Goal: Task Accomplishment & Management: Complete application form

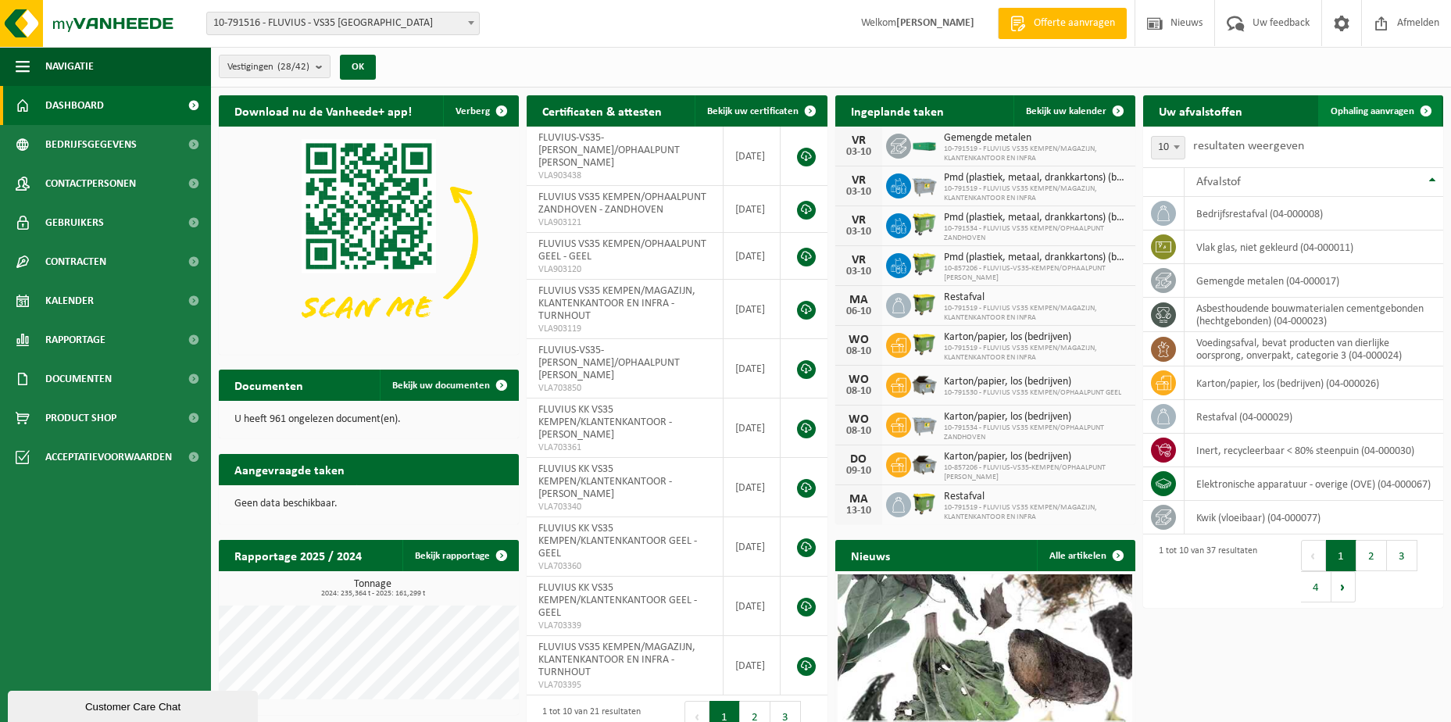
click at [1356, 107] on span "Ophaling aanvragen" at bounding box center [1373, 111] width 84 height 10
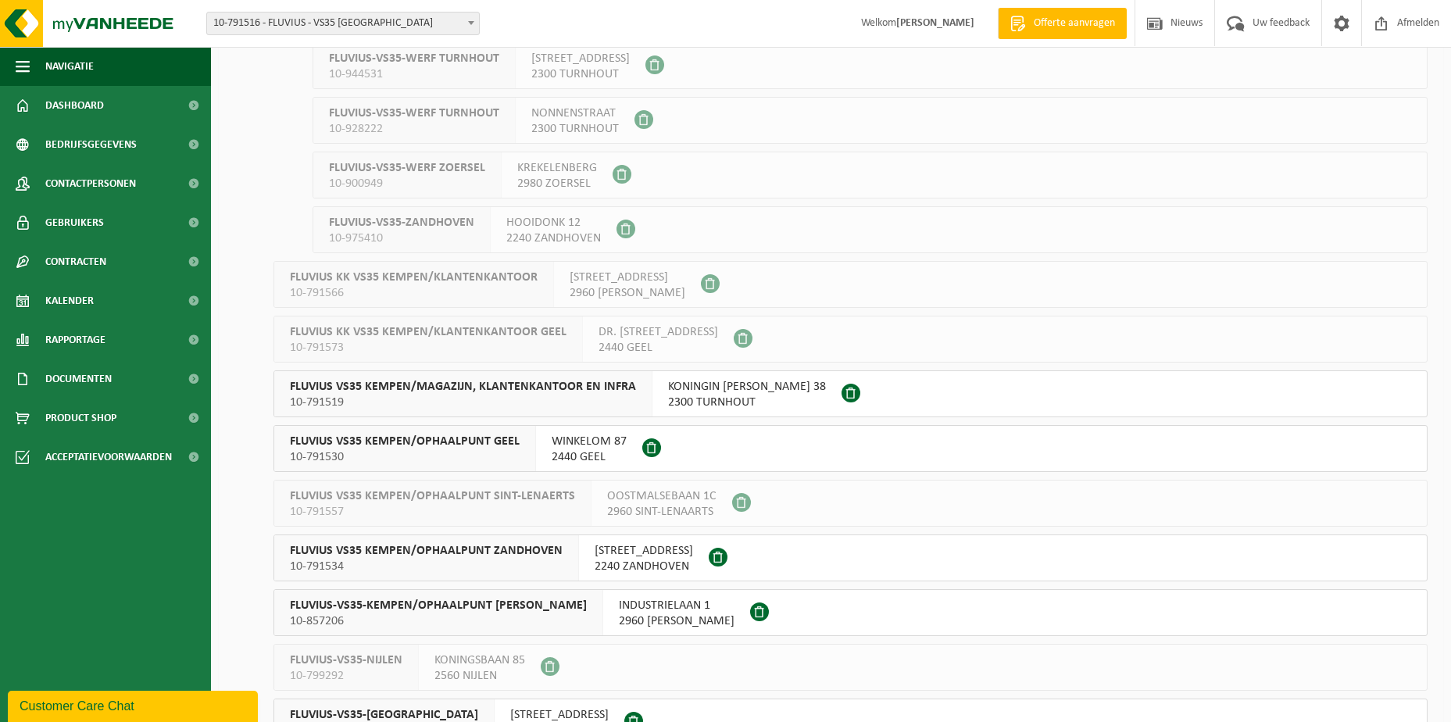
scroll to position [938, 0]
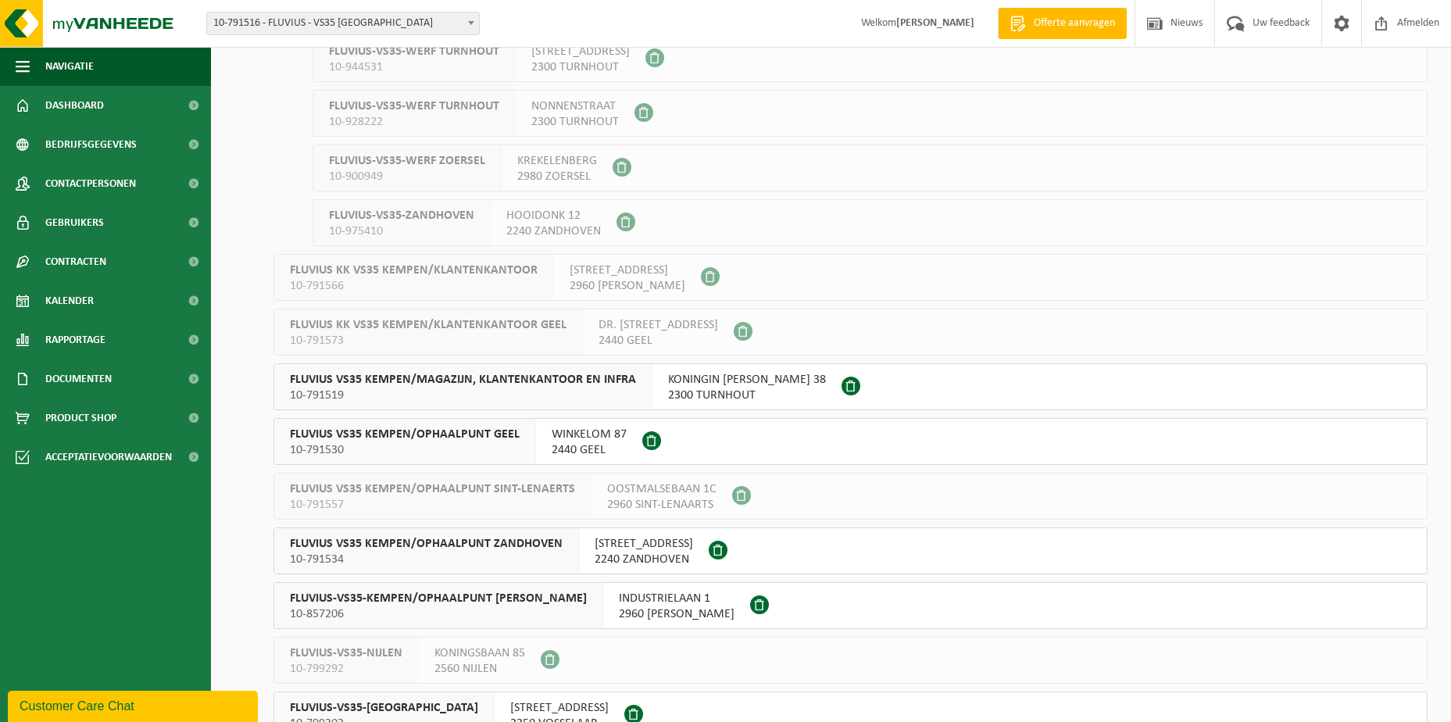
click at [716, 390] on span "2300 TURNHOUT" at bounding box center [747, 396] width 158 height 16
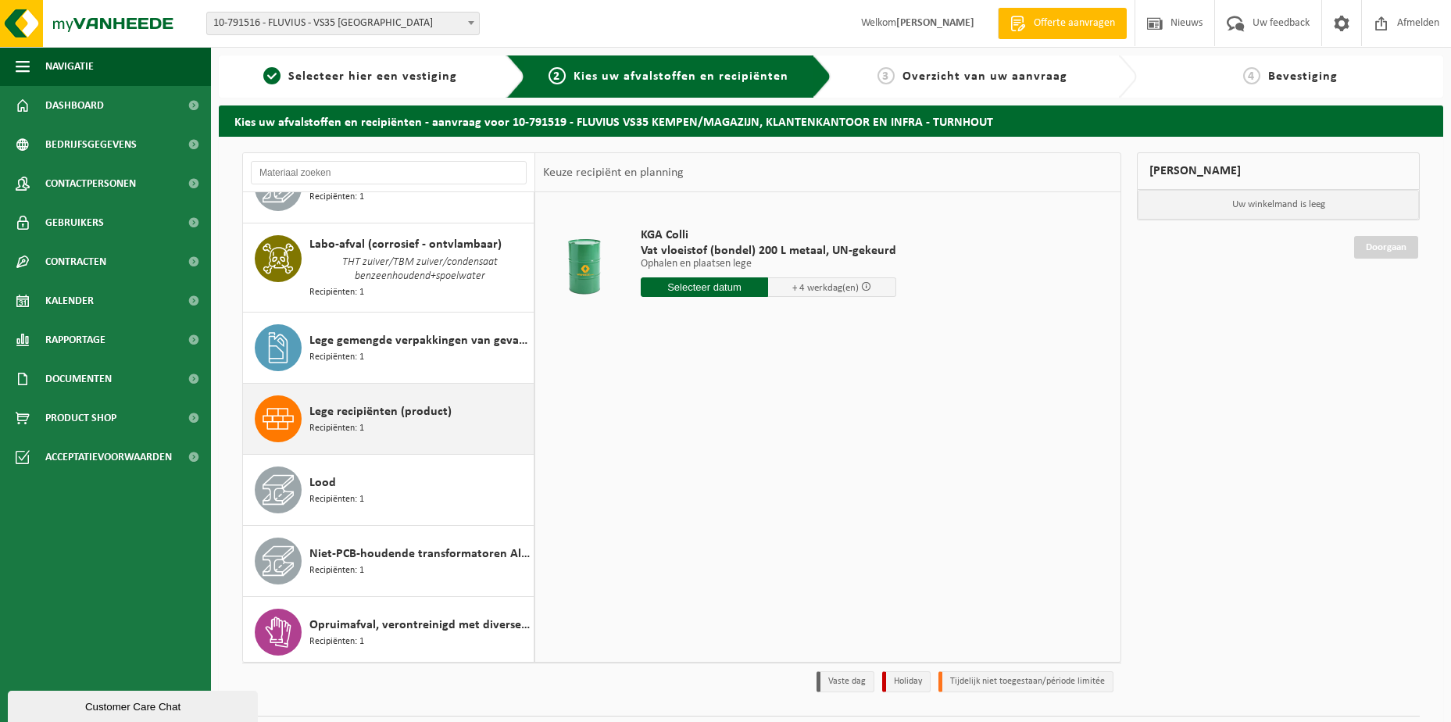
scroll to position [1172, 0]
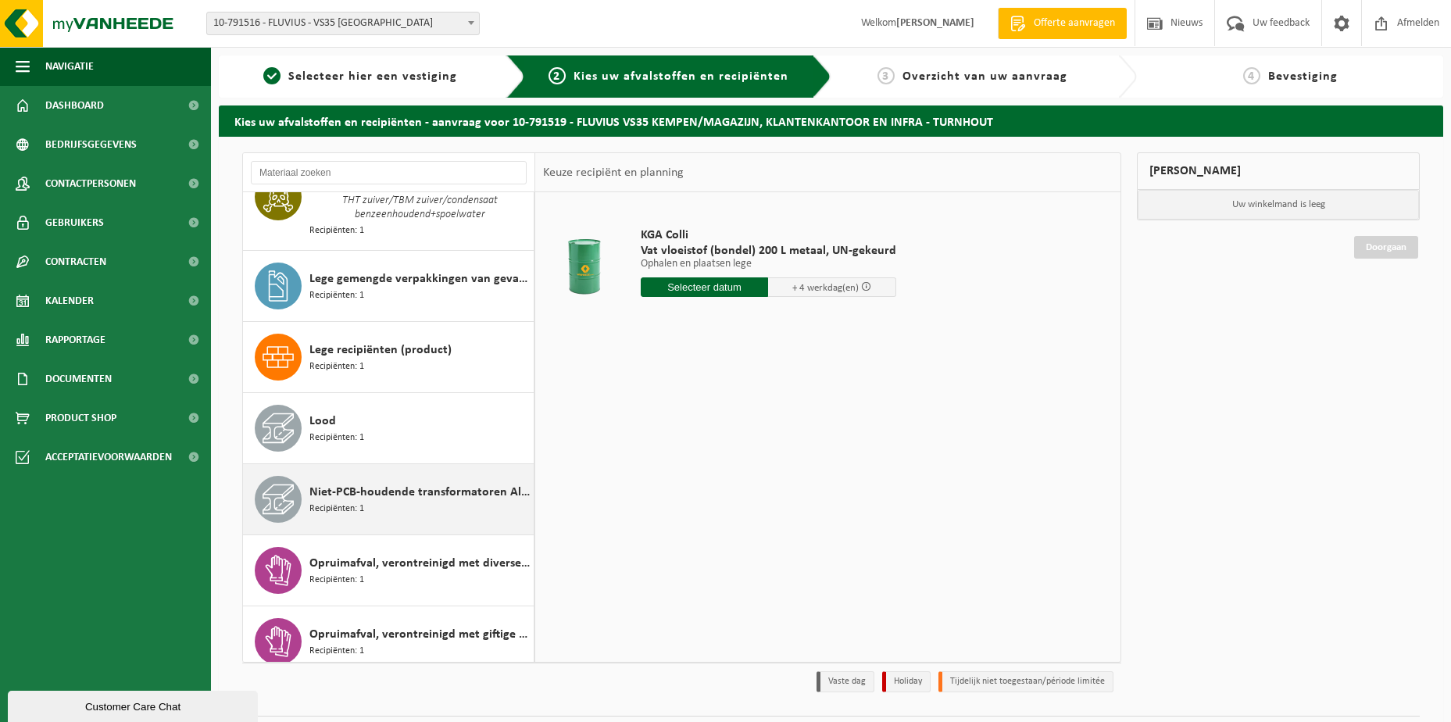
click at [350, 484] on span "Niet-PCB-houdende transformatoren Alu/Cu wikkelingen" at bounding box center [419, 492] width 220 height 19
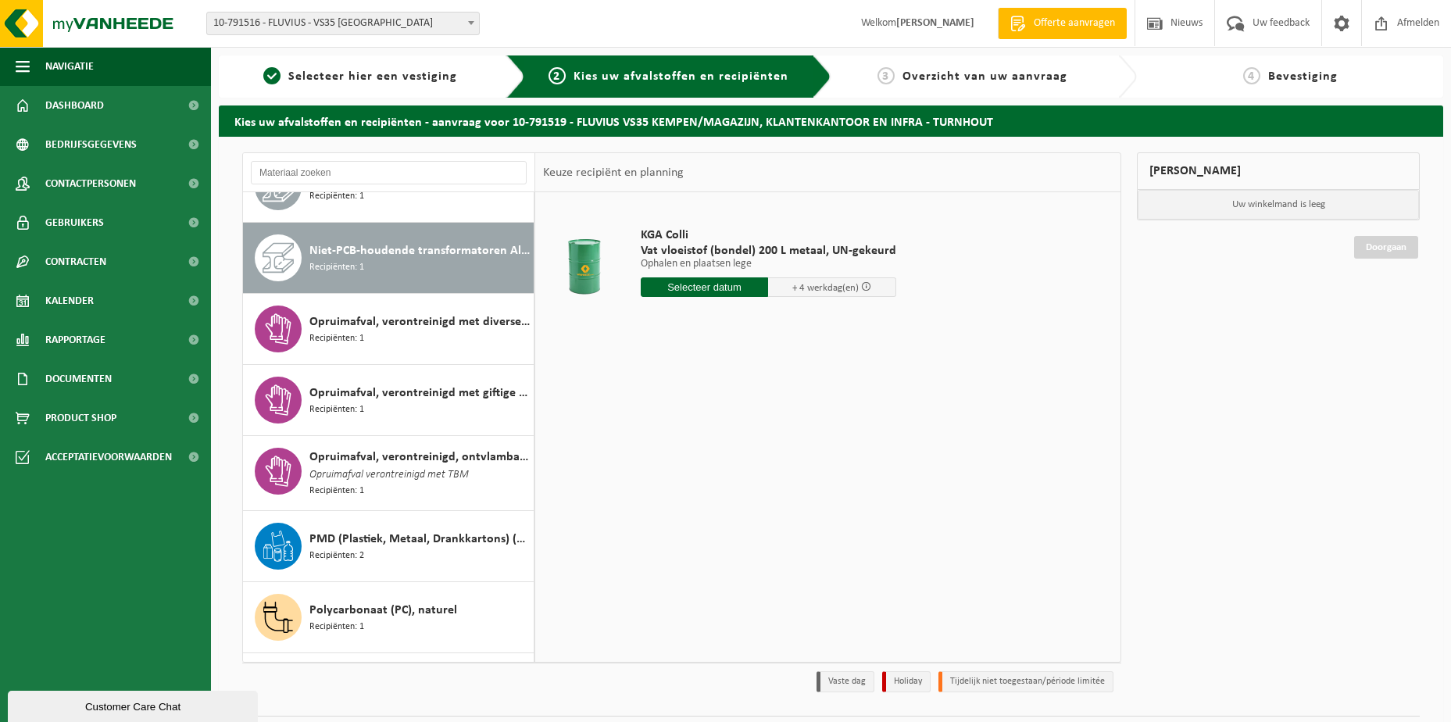
scroll to position [1438, 0]
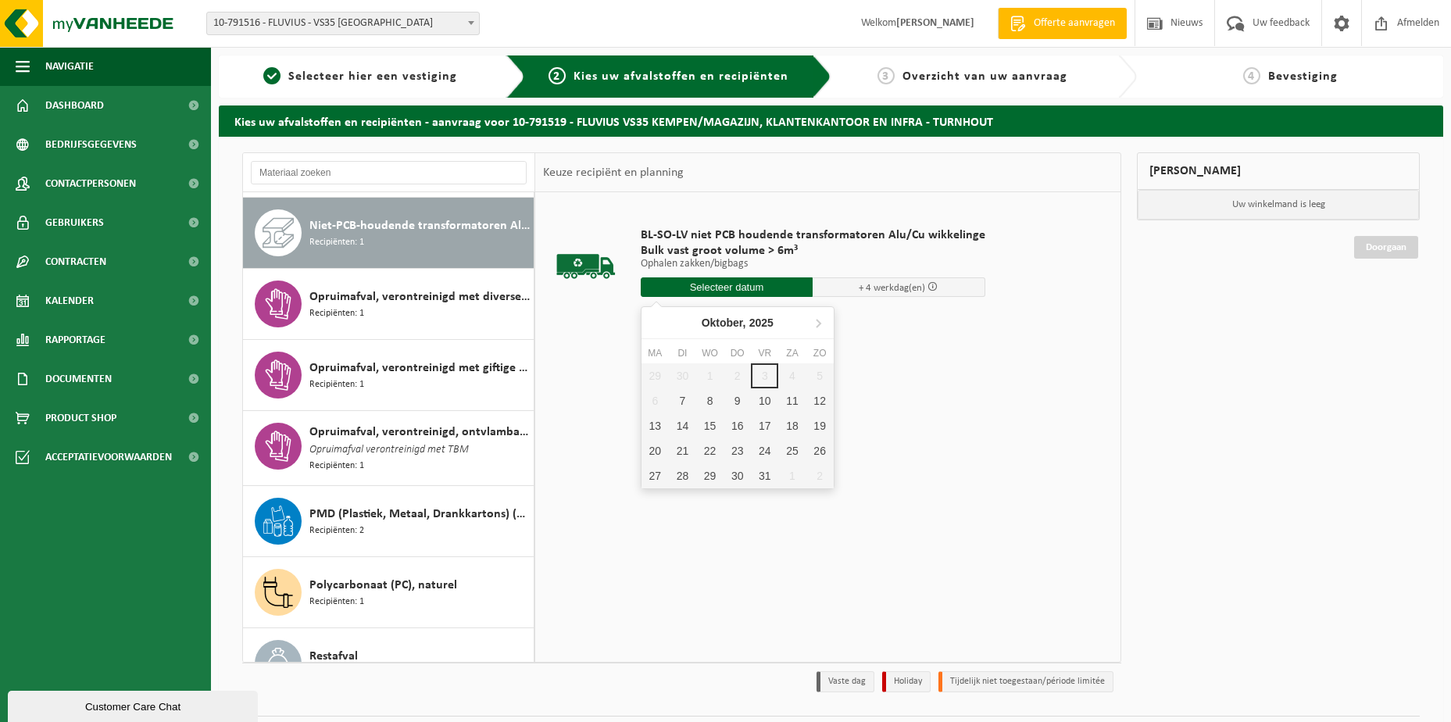
click at [685, 283] on input "text" at bounding box center [727, 287] width 173 height 20
click at [820, 326] on icon at bounding box center [818, 322] width 25 height 25
click at [710, 401] on div "5" at bounding box center [709, 400] width 27 height 25
type input "Van 2025-11-05"
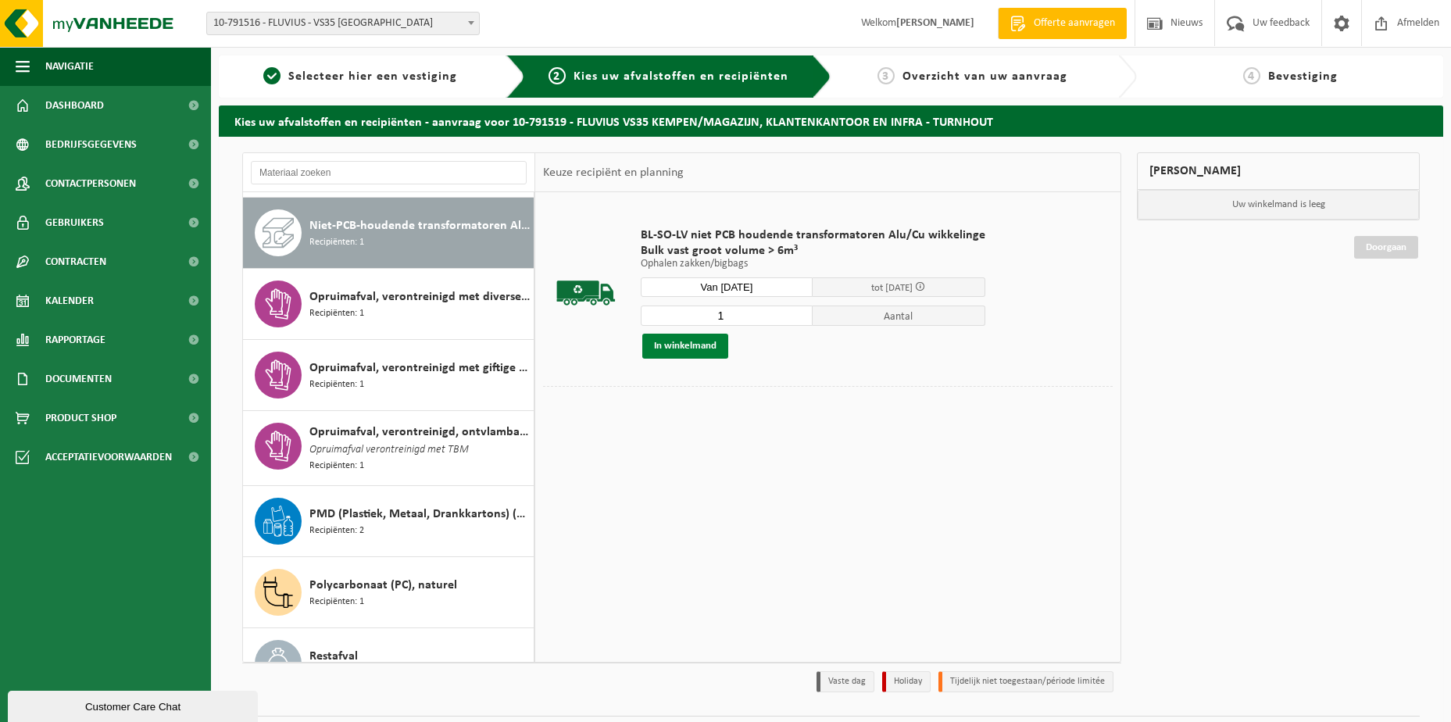
click at [686, 350] on button "In winkelmand" at bounding box center [685, 346] width 86 height 25
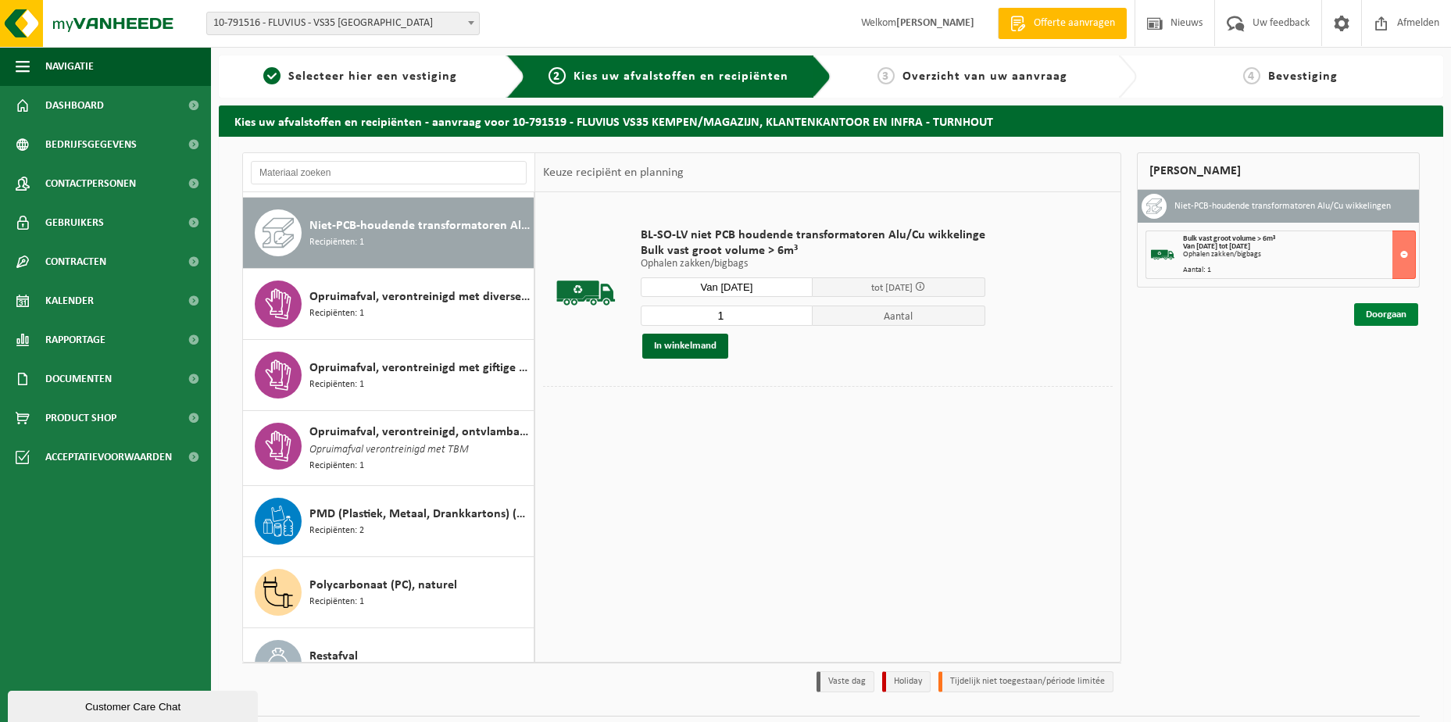
click at [1370, 318] on link "Doorgaan" at bounding box center [1386, 314] width 64 height 23
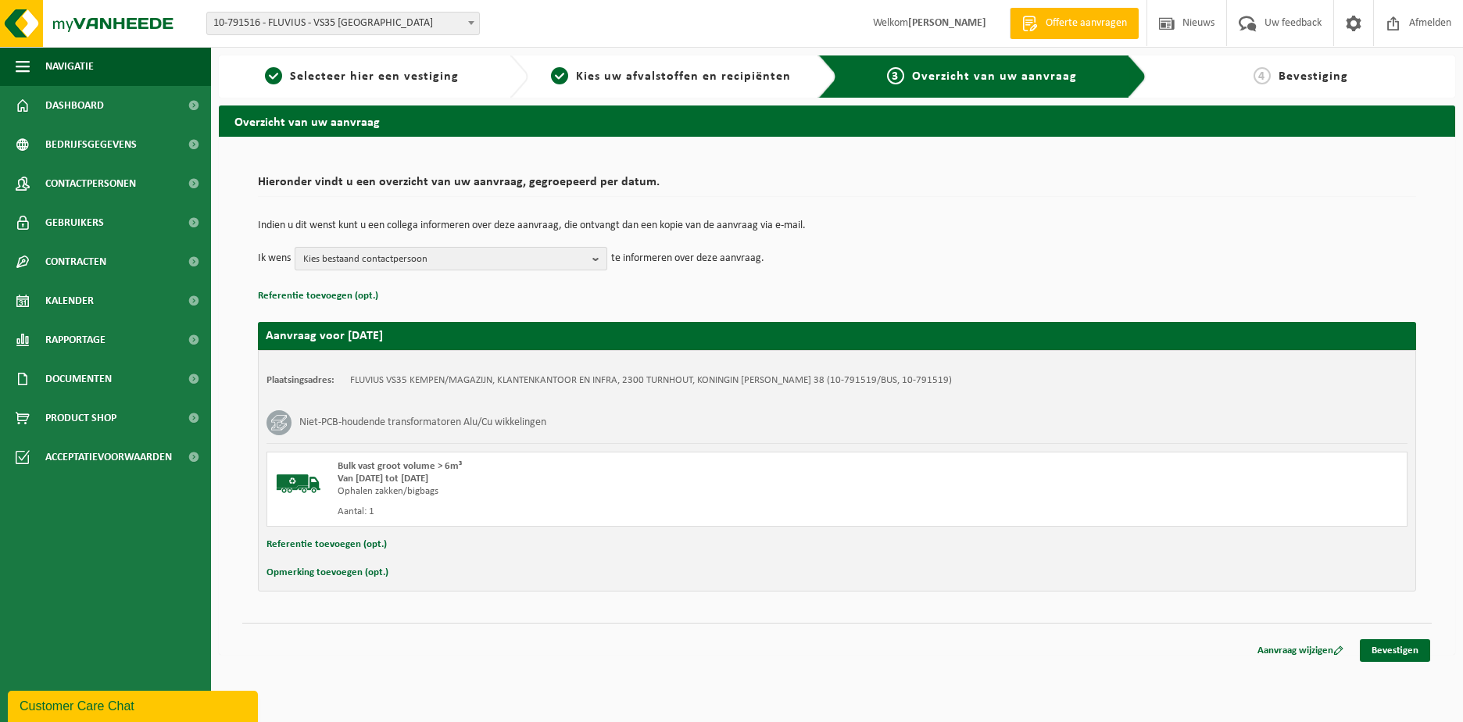
click at [598, 256] on b "button" at bounding box center [599, 259] width 14 height 22
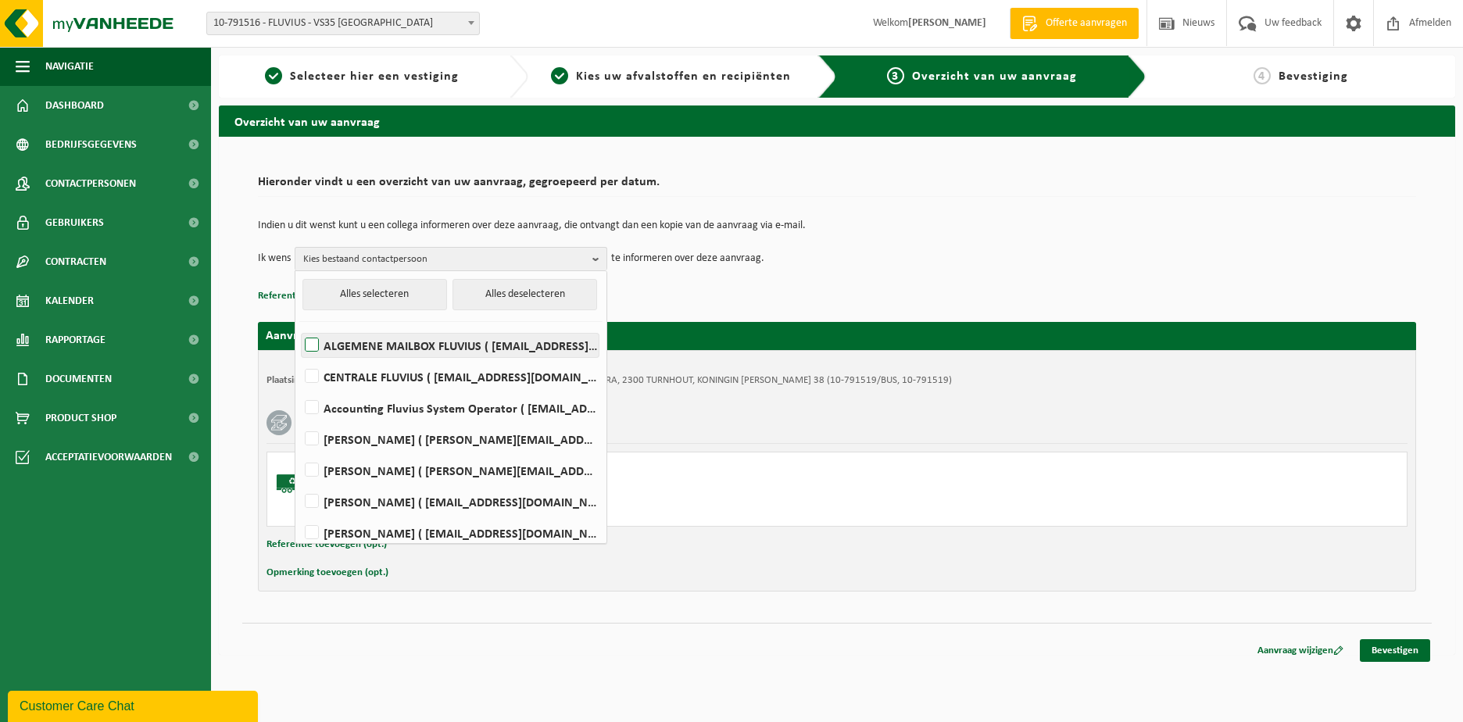
click at [395, 352] on label "ALGEMENE MAILBOX FLUVIUS ( fluvius-logistiek-afvalbeheer@fluvius.be )" at bounding box center [450, 345] width 297 height 23
click at [299, 326] on input "ALGEMENE MAILBOX FLUVIUS ( fluvius-logistiek-afvalbeheer@fluvius.be )" at bounding box center [298, 325] width 1 height 1
checkbox input "true"
click at [285, 547] on button "Referentie toevoegen (opt.)" at bounding box center [326, 544] width 120 height 20
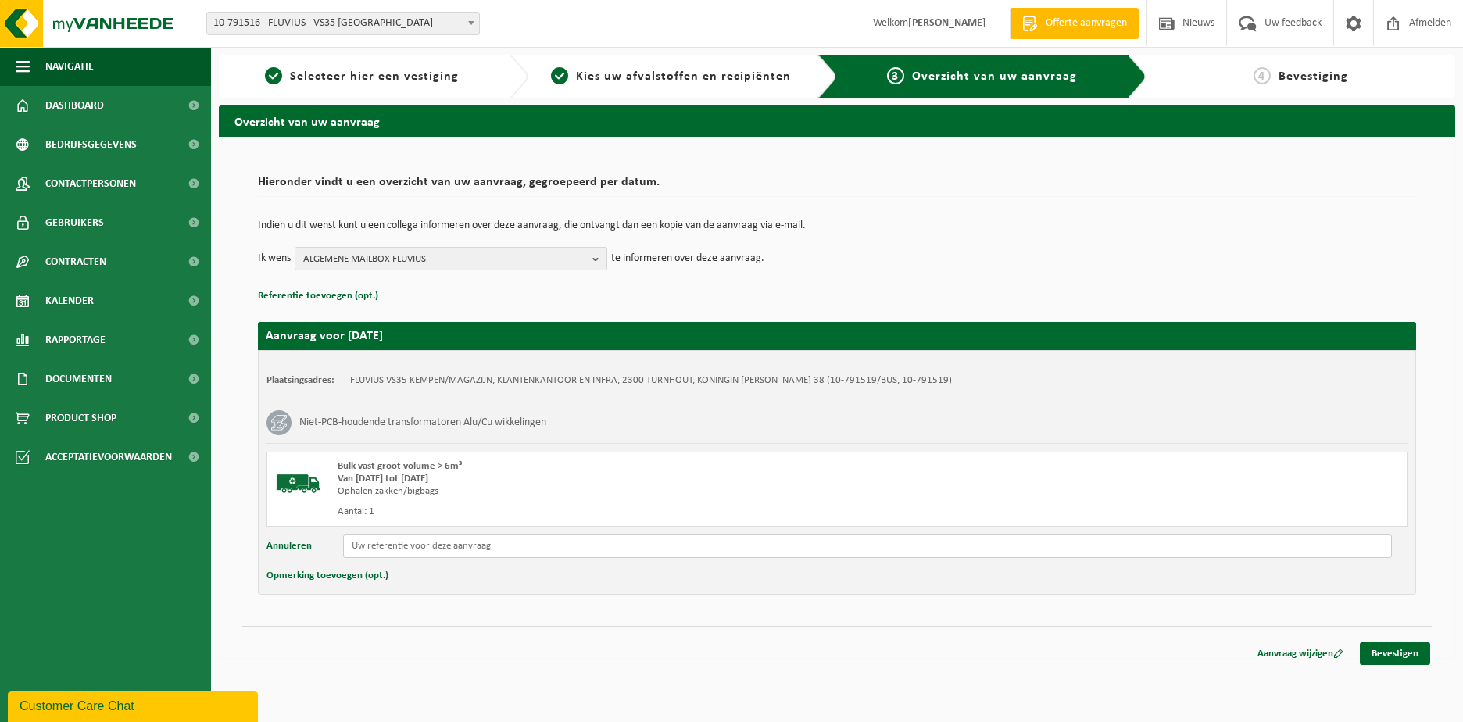
click at [382, 543] on input "text" at bounding box center [867, 545] width 1049 height 23
click at [470, 548] on input "Reeds in Beringen" at bounding box center [867, 545] width 1049 height 23
paste input "ID: 28588"
click at [491, 544] on input "Reeds in Beringen ID: 28588 SN" at bounding box center [867, 545] width 1049 height 23
paste input "18295102"
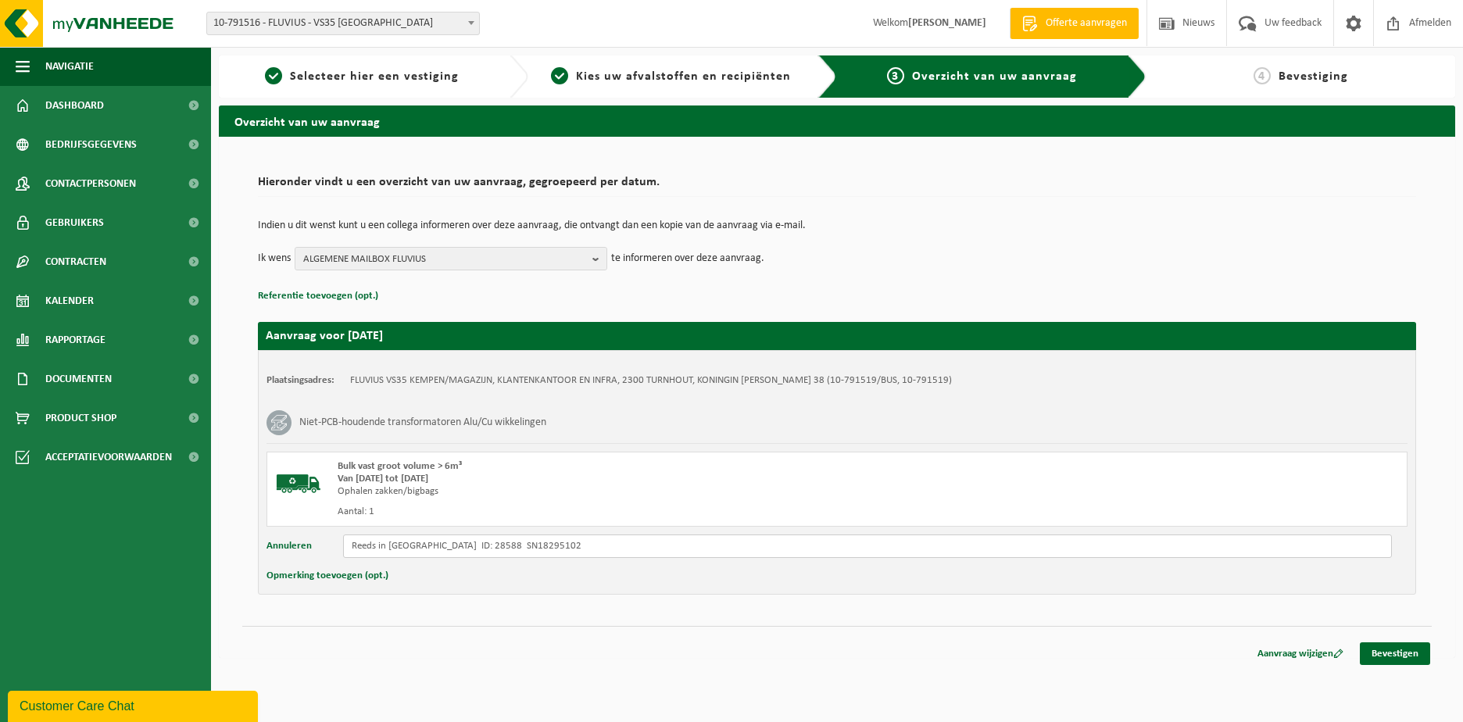
click at [473, 548] on input "Reeds in Beringen ID: 28588 SN18295102" at bounding box center [867, 545] width 1049 height 23
click at [544, 549] on input "Reeds in Beringen ID: 28588 SN18295102" at bounding box center [867, 545] width 1049 height 23
click at [493, 548] on input "Reeds in Beringen ID: 28588 SN18295102 BJ" at bounding box center [867, 545] width 1049 height 23
click at [562, 551] on input "Reeds in Beringen ID: 28588 SN: 18295102 BJ" at bounding box center [867, 545] width 1049 height 23
type input "Reeds in Beringen ID: 28588 SN: 18295102 BJ: 1991 250KVA slopen"
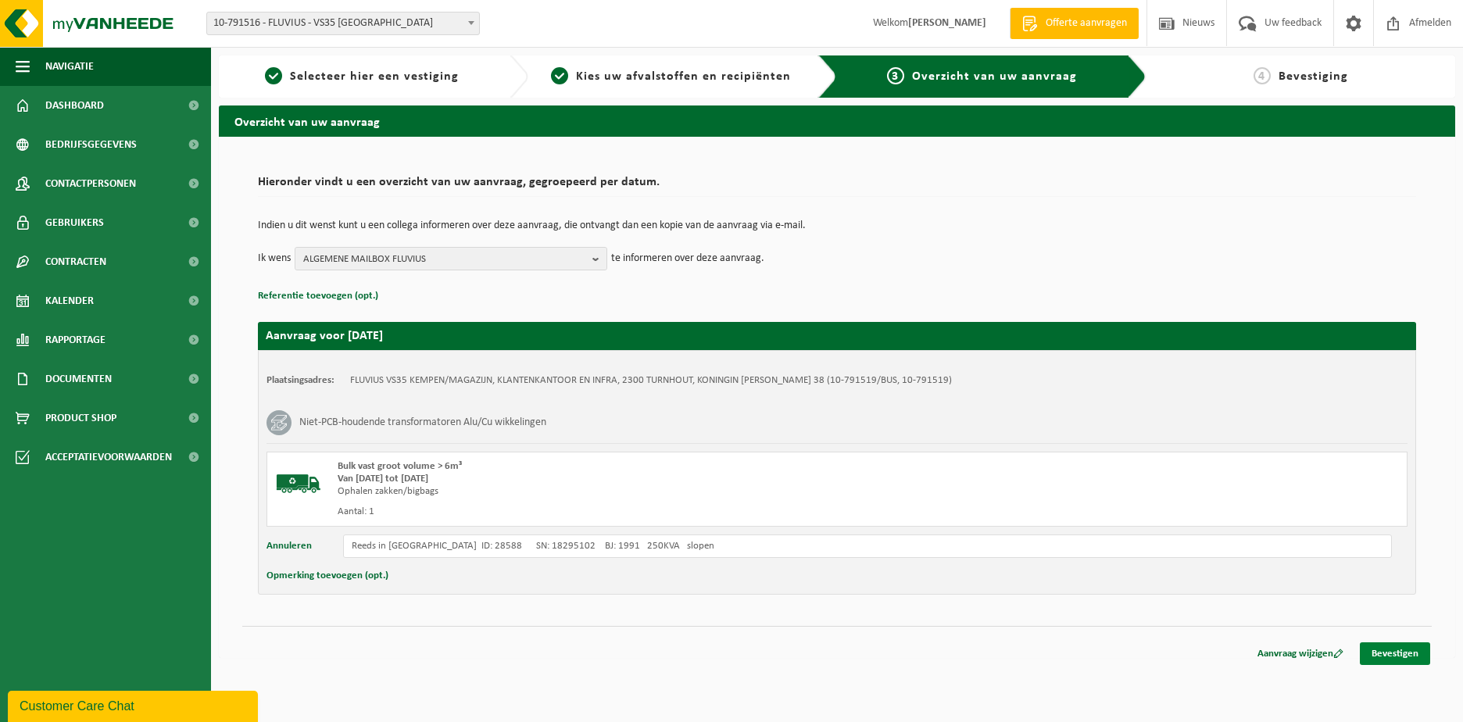
click at [1392, 653] on link "Bevestigen" at bounding box center [1394, 653] width 70 height 23
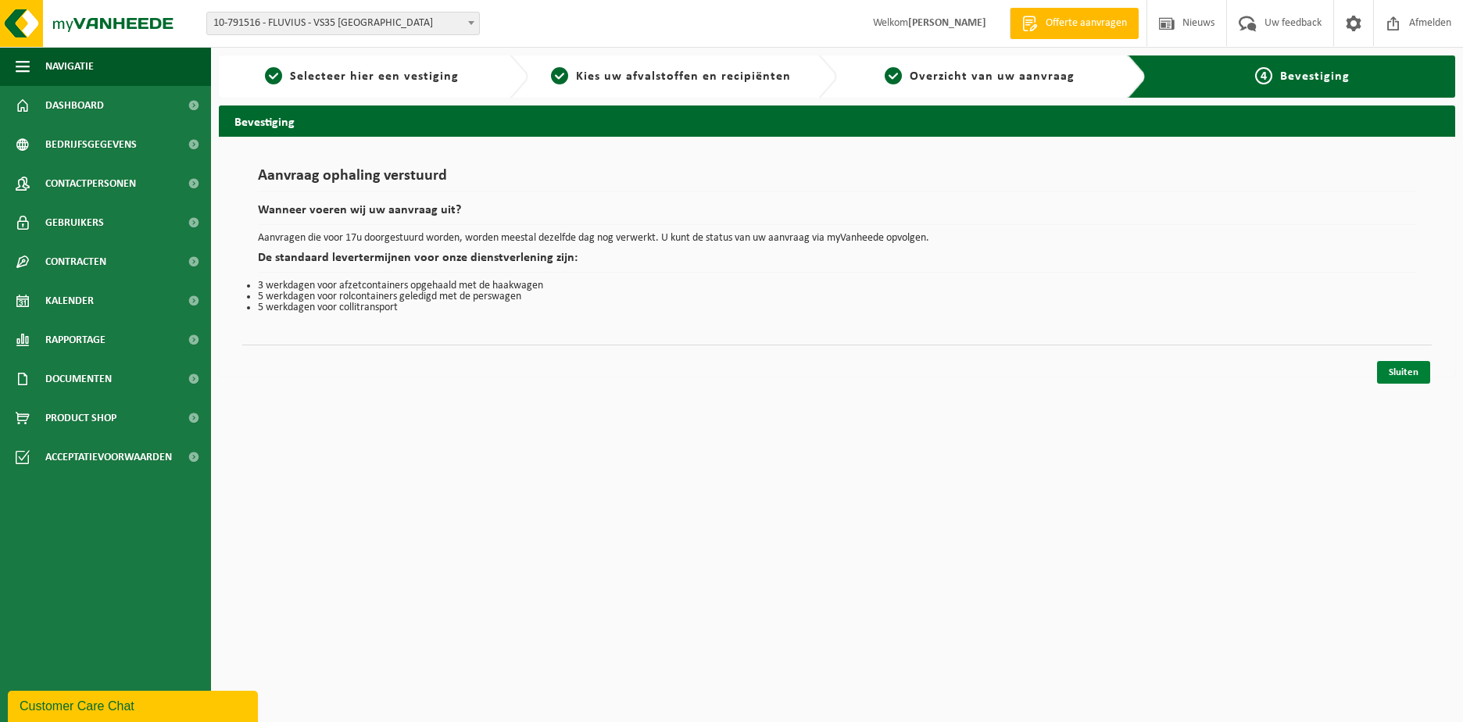
click at [1395, 367] on link "Sluiten" at bounding box center [1403, 372] width 53 height 23
